Goal: Navigation & Orientation: Find specific page/section

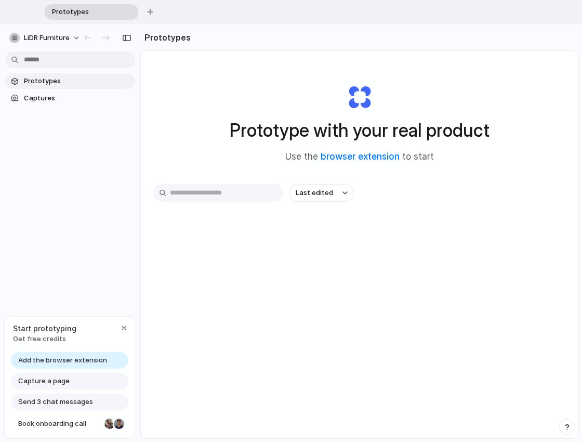
click at [53, 380] on span "Capture a page" at bounding box center [43, 381] width 51 height 10
click at [86, 380] on div "Capture a page" at bounding box center [69, 380] width 117 height 17
click at [51, 363] on span "Add the browser extension" at bounding box center [62, 360] width 89 height 10
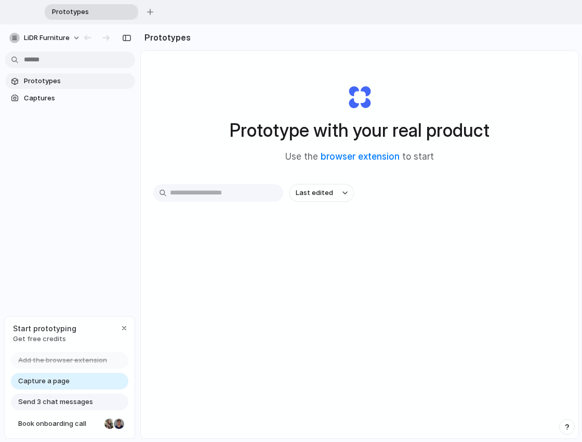
click at [281, 329] on div "Prototype with your real product Use the browser extension to start Last edited" at bounding box center [359, 284] width 437 height 466
click at [47, 79] on span "Prototypes" at bounding box center [77, 81] width 107 height 10
click at [41, 99] on span "Captures" at bounding box center [77, 98] width 107 height 10
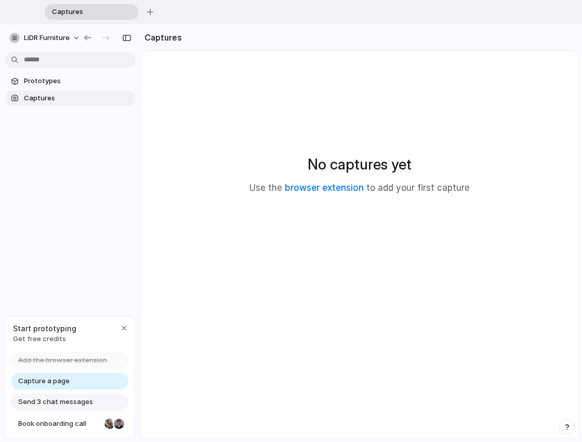
click at [205, 200] on div "No captures yet Use the browser extension to add your first capture" at bounding box center [359, 173] width 412 height 221
click at [60, 87] on link "Prototypes" at bounding box center [70, 81] width 130 height 16
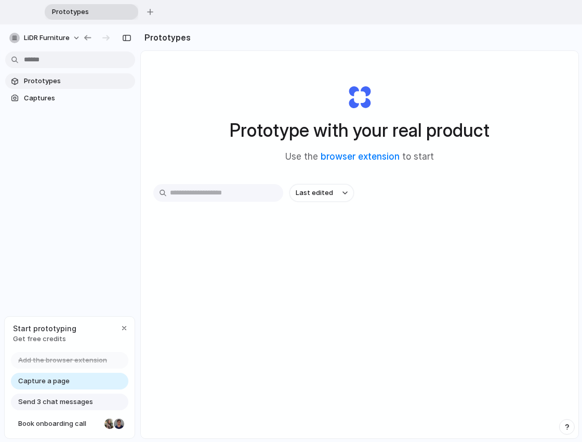
click at [225, 193] on input "text" at bounding box center [218, 193] width 130 height 18
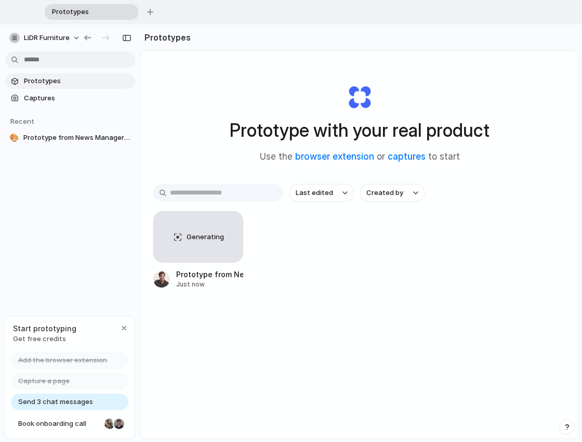
click at [53, 81] on span "Prototypes" at bounding box center [77, 81] width 107 height 10
click at [53, 106] on section "Recent 🎨 Prototype from News Manager Dashboard" at bounding box center [70, 126] width 140 height 40
click at [51, 100] on span "Captures" at bounding box center [77, 98] width 107 height 10
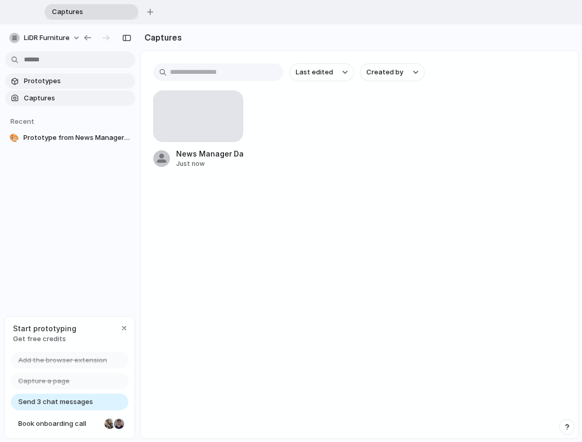
click at [51, 81] on span "Prototypes" at bounding box center [77, 81] width 107 height 10
